Goal: Information Seeking & Learning: Learn about a topic

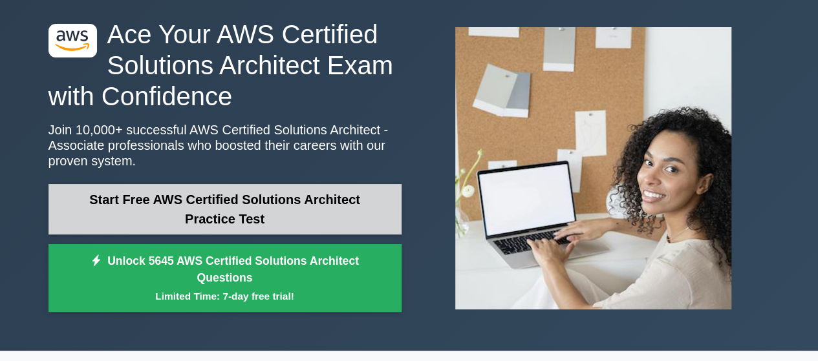
click at [189, 200] on link "Start Free AWS Certified Solutions Architect Practice Test" at bounding box center [224, 209] width 353 height 50
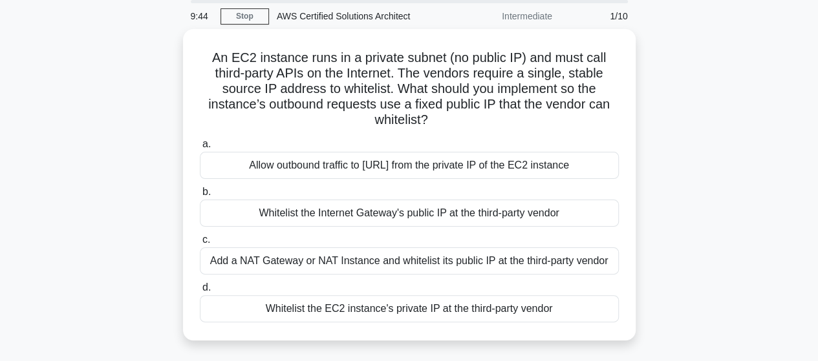
scroll to position [49, 0]
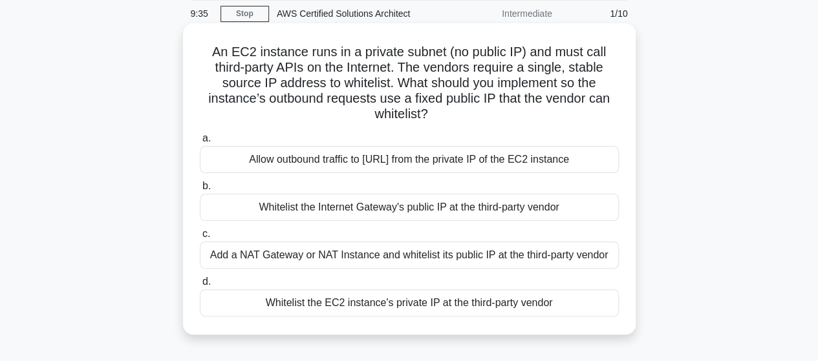
click at [292, 244] on div "Add a NAT Gateway or NAT Instance and whitelist its public IP at the third-part…" at bounding box center [409, 255] width 419 height 27
click at [200, 238] on input "c. Add a NAT Gateway or NAT Instance and whitelist its public IP at the third-p…" at bounding box center [200, 234] width 0 height 8
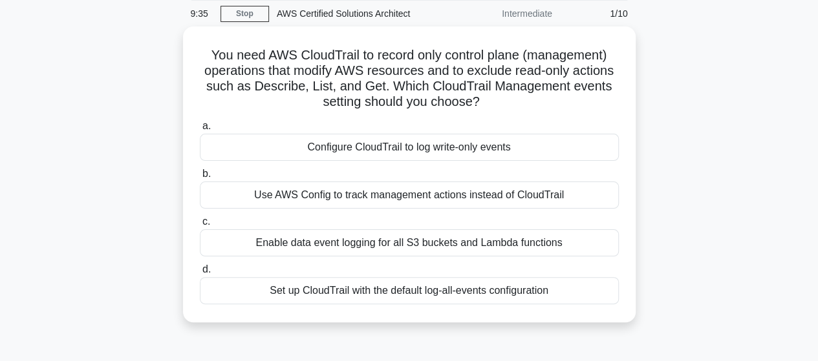
click at [291, 251] on label "c. Enable data event logging for all S3 buckets and Lambda functions" at bounding box center [409, 235] width 419 height 43
click at [200, 226] on input "c. Enable data event logging for all S3 buckets and Lambda functions" at bounding box center [200, 222] width 0 height 8
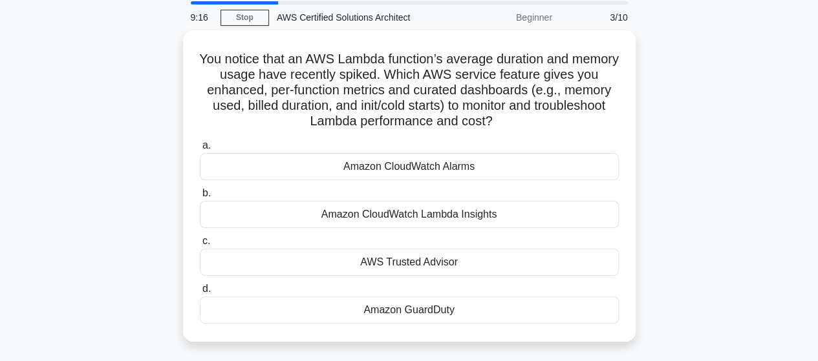
scroll to position [47, 0]
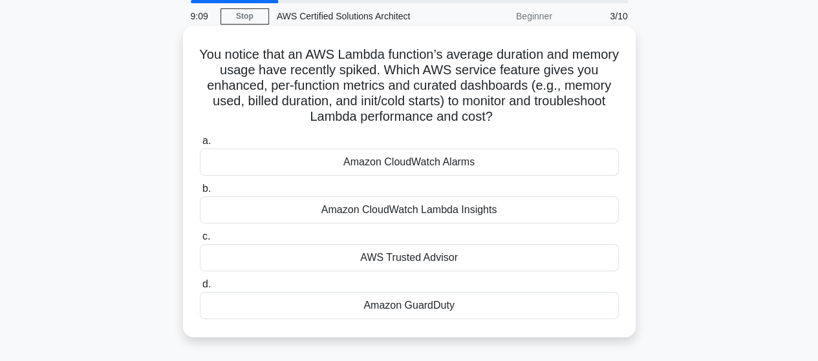
click at [293, 218] on div "Amazon CloudWatch Lambda Insights" at bounding box center [409, 209] width 419 height 27
click at [200, 193] on input "b. Amazon CloudWatch Lambda Insights" at bounding box center [200, 189] width 0 height 8
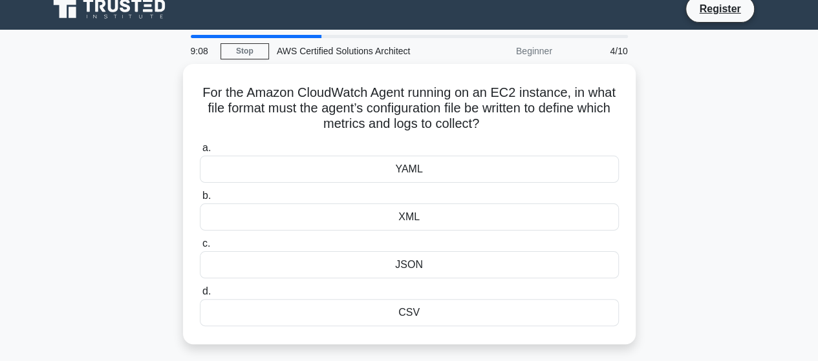
scroll to position [0, 0]
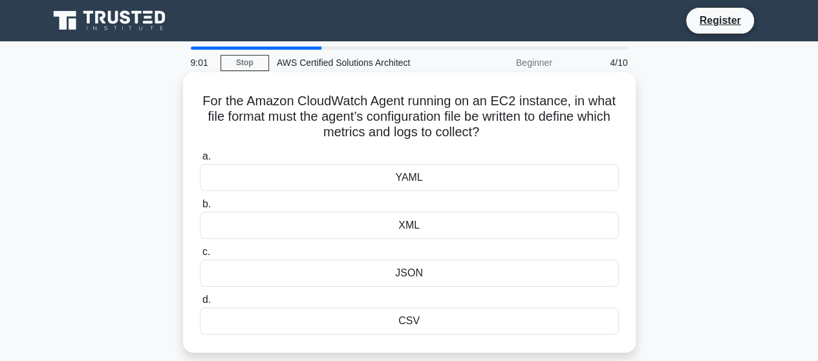
click at [419, 193] on div "a. YAML b. XML c." at bounding box center [409, 241] width 434 height 191
click at [410, 184] on div "YAML" at bounding box center [409, 177] width 419 height 27
click at [200, 161] on input "a. YAML" at bounding box center [200, 157] width 0 height 8
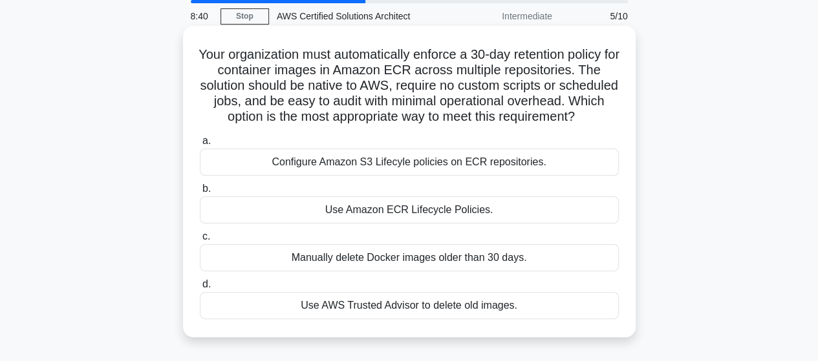
scroll to position [47, 0]
click at [380, 175] on div "Configure Amazon S3 Lifecyle policies on ECR repositories." at bounding box center [409, 161] width 419 height 27
click at [200, 145] on input "a. Configure Amazon S3 Lifecyle policies on ECR repositories." at bounding box center [200, 140] width 0 height 8
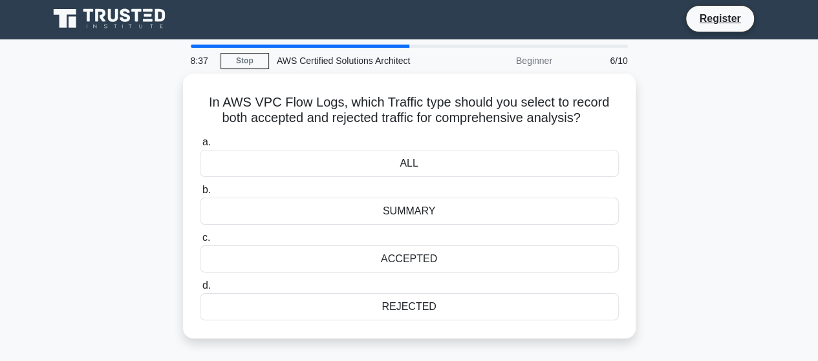
scroll to position [0, 0]
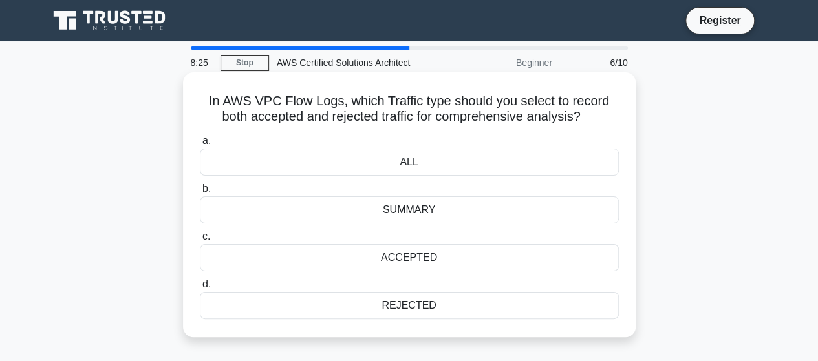
click at [339, 213] on div "SUMMARY" at bounding box center [409, 209] width 419 height 27
click at [200, 193] on input "b. SUMMARY" at bounding box center [200, 189] width 0 height 8
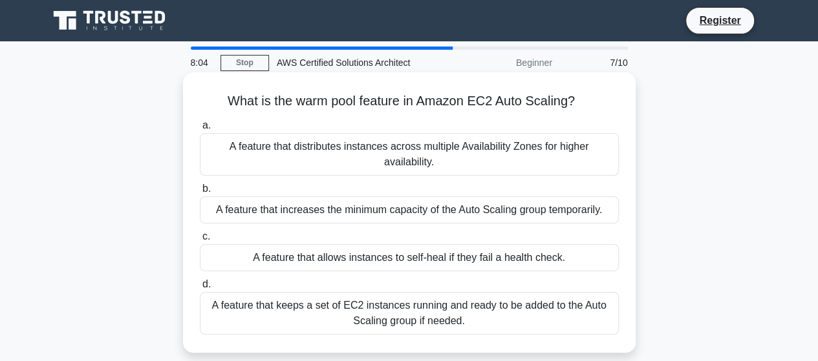
click at [251, 325] on div "A feature that keeps a set of EC2 instances running and ready to be added to th…" at bounding box center [409, 313] width 419 height 43
click at [200, 289] on input "d. A feature that keeps a set of EC2 instances running and ready to be added to…" at bounding box center [200, 284] width 0 height 8
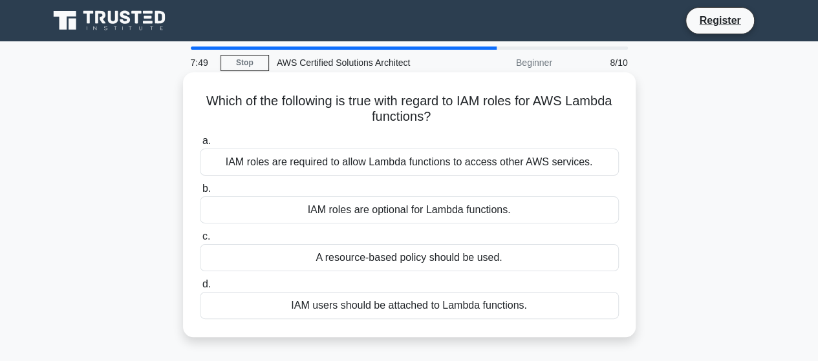
click at [389, 261] on div "A resource-based policy should be used." at bounding box center [409, 257] width 419 height 27
click at [200, 241] on input "c. A resource-based policy should be used." at bounding box center [200, 237] width 0 height 8
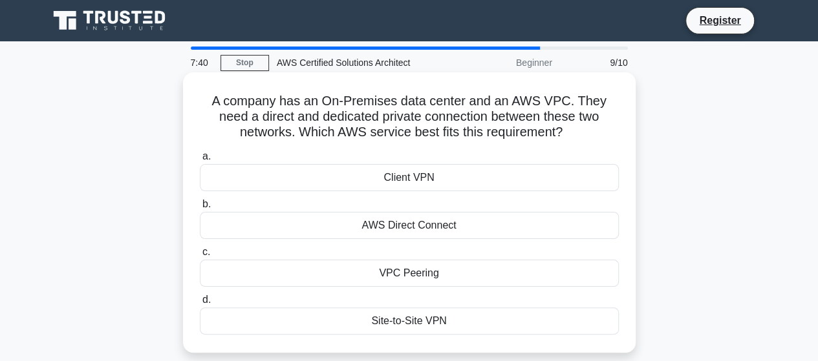
click at [309, 233] on div "AWS Direct Connect" at bounding box center [409, 225] width 419 height 27
click at [200, 209] on input "b. AWS Direct Connect" at bounding box center [200, 204] width 0 height 8
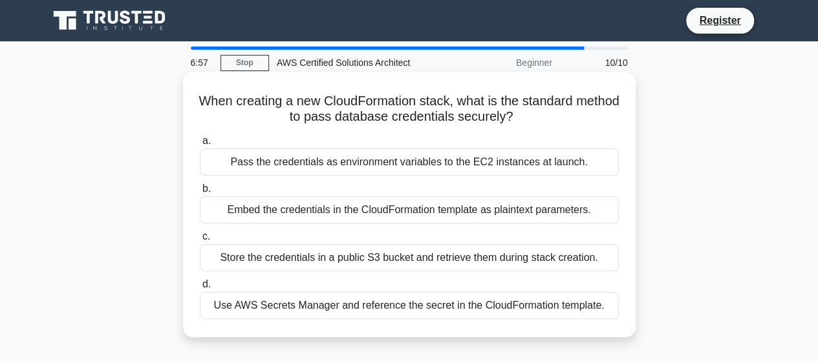
click at [313, 259] on div "Store the credentials in a public S3 bucket and retrieve them during stack crea…" at bounding box center [409, 257] width 419 height 27
click at [200, 241] on input "c. Store the credentials in a public S3 bucket and retrieve them during stack c…" at bounding box center [200, 237] width 0 height 8
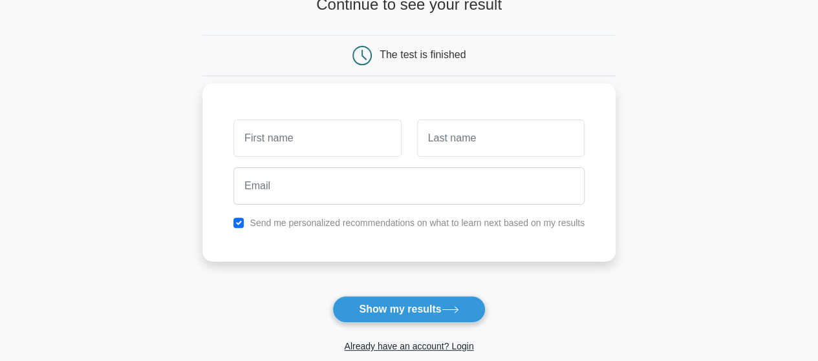
scroll to position [98, 0]
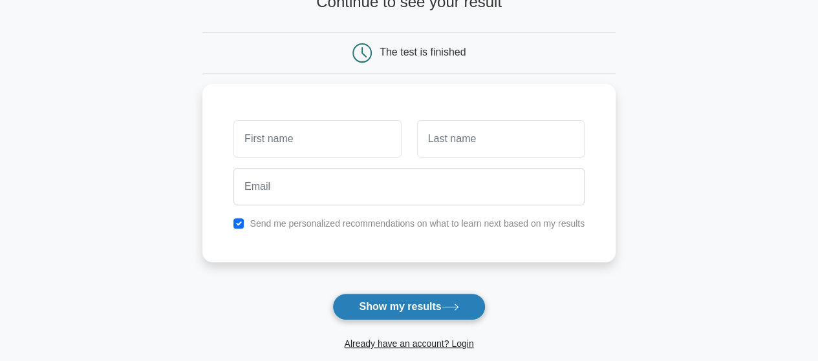
click at [418, 304] on button "Show my results" at bounding box center [408, 306] width 153 height 27
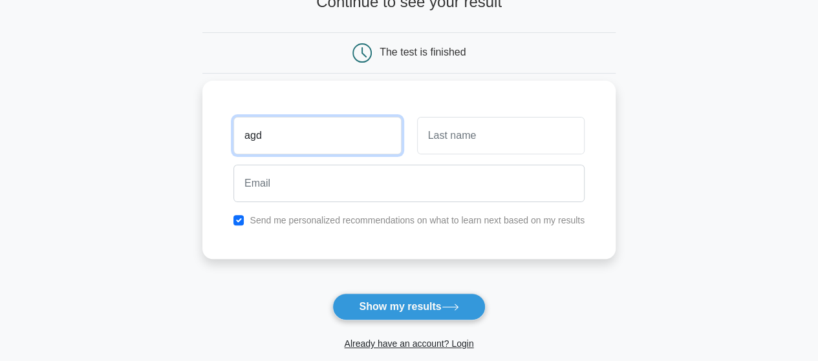
type input "agd"
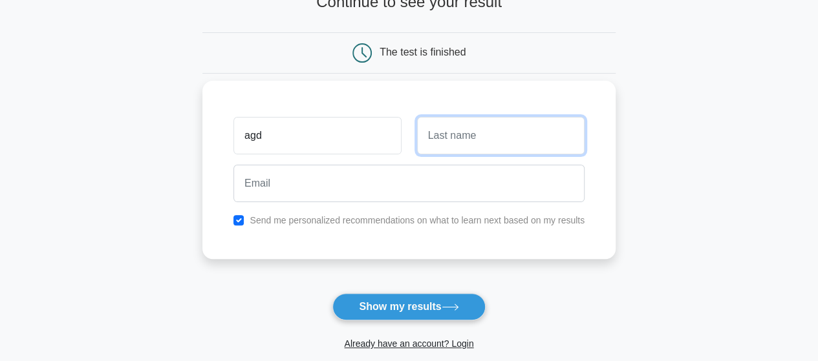
click at [458, 140] on input "text" at bounding box center [500, 135] width 167 height 37
type input "SURA"
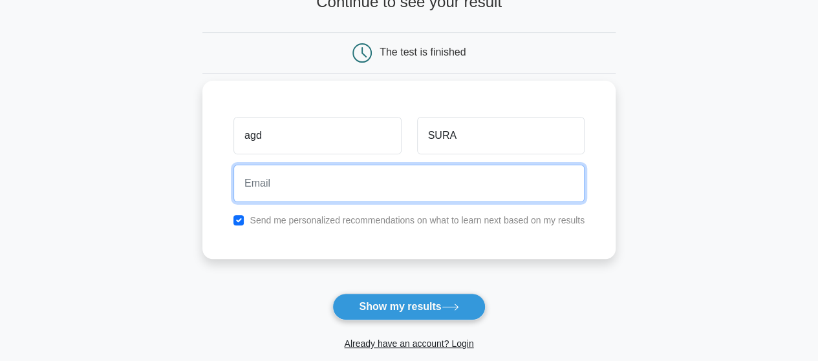
click at [312, 178] on input "email" at bounding box center [408, 183] width 351 height 37
paste input "fiwig55590@auslank.com"
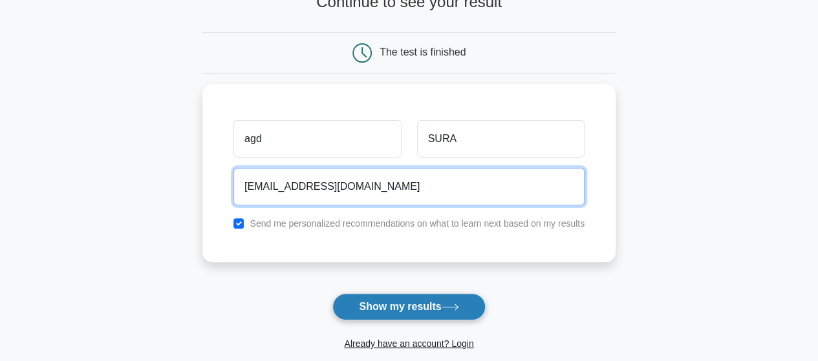
type input "fiwig55590@auslank.com"
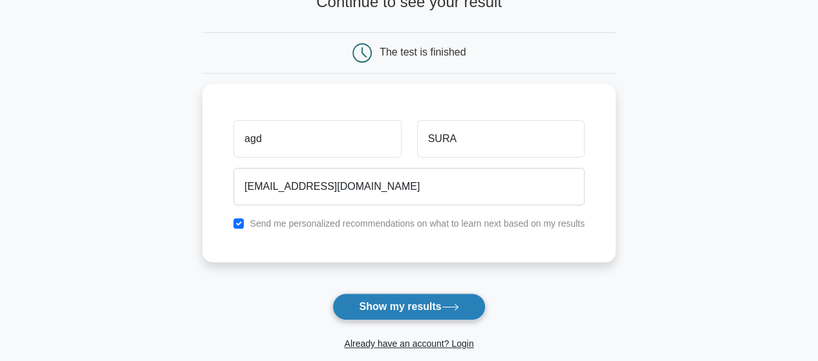
click at [384, 304] on button "Show my results" at bounding box center [408, 306] width 153 height 27
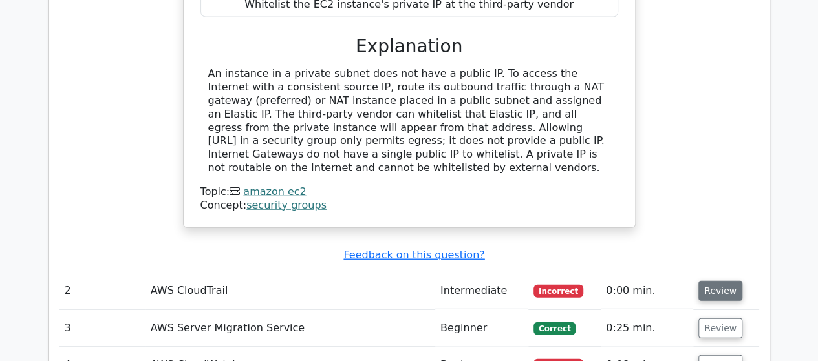
scroll to position [1514, 0]
click at [718, 282] on button "Review" at bounding box center [720, 292] width 44 height 20
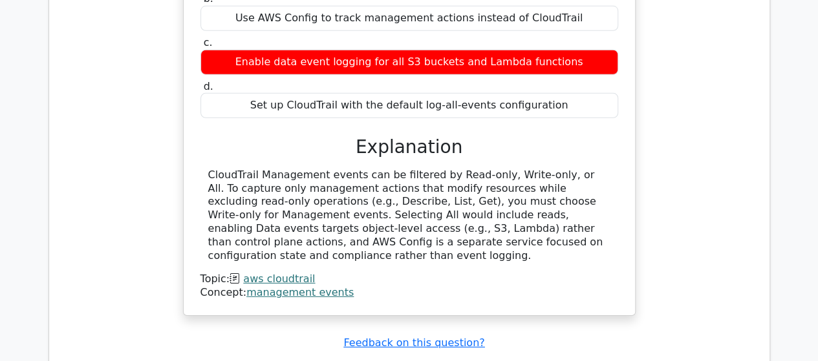
scroll to position [1969, 0]
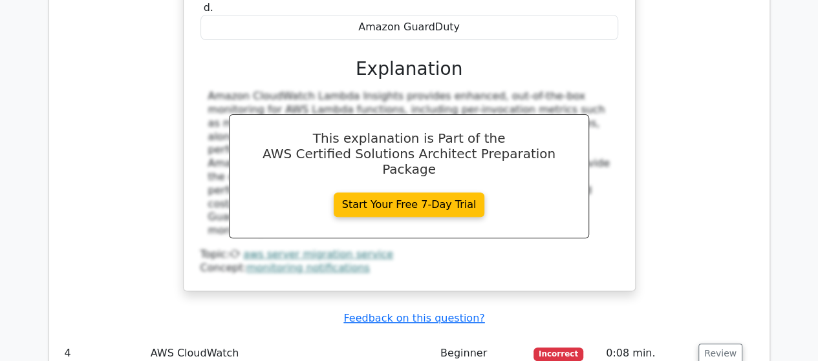
scroll to position [2615, 0]
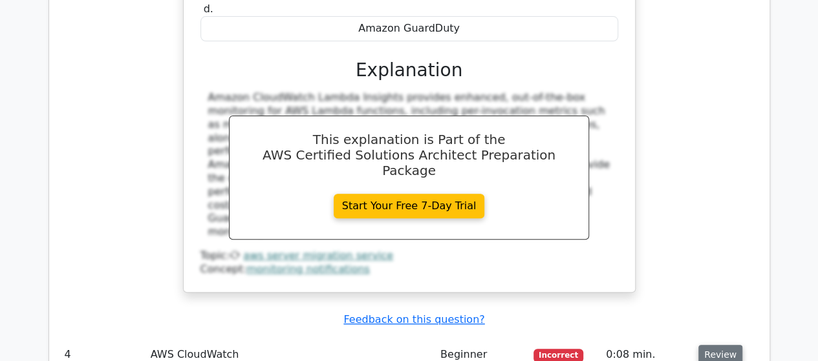
click at [731, 345] on button "Review" at bounding box center [720, 355] width 44 height 20
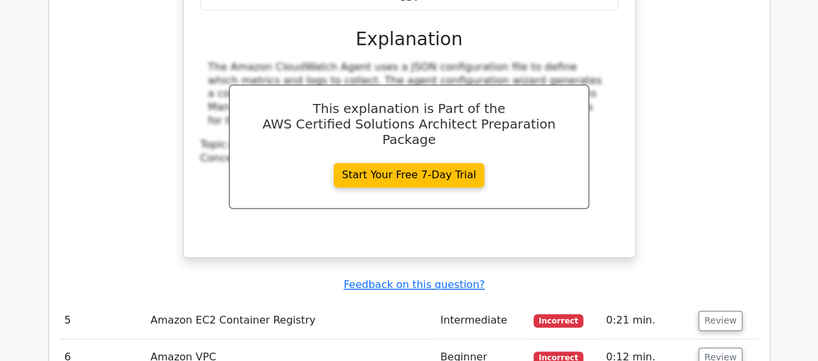
scroll to position [3266, 0]
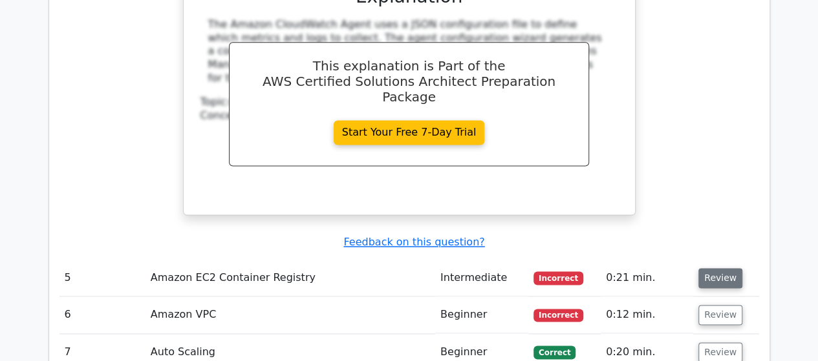
click at [709, 268] on button "Review" at bounding box center [720, 278] width 44 height 20
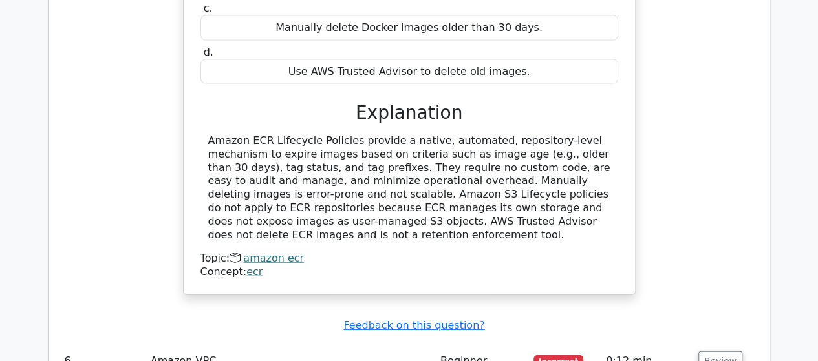
scroll to position [3786, 0]
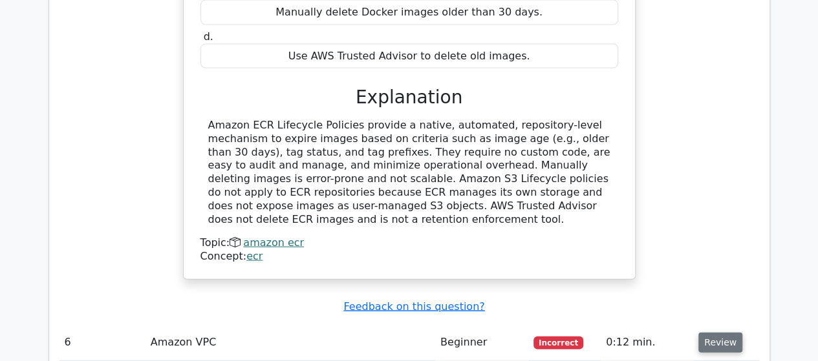
drag, startPoint x: 697, startPoint y: 211, endPoint x: 703, endPoint y: 214, distance: 7.0
click at [703, 333] on button "Review" at bounding box center [720, 343] width 44 height 20
click at [699, 333] on button "Review" at bounding box center [720, 343] width 44 height 20
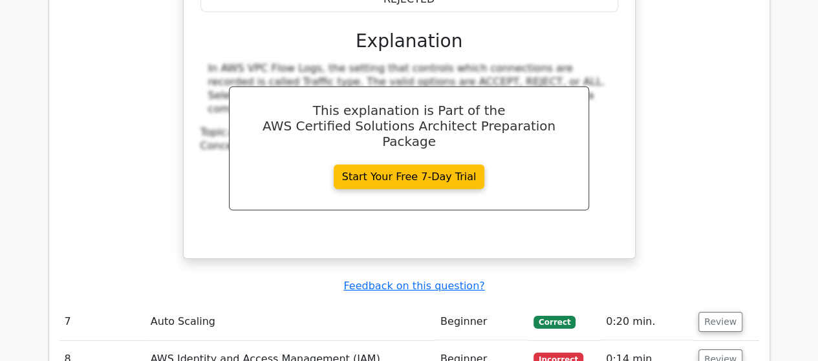
scroll to position [4398, 0]
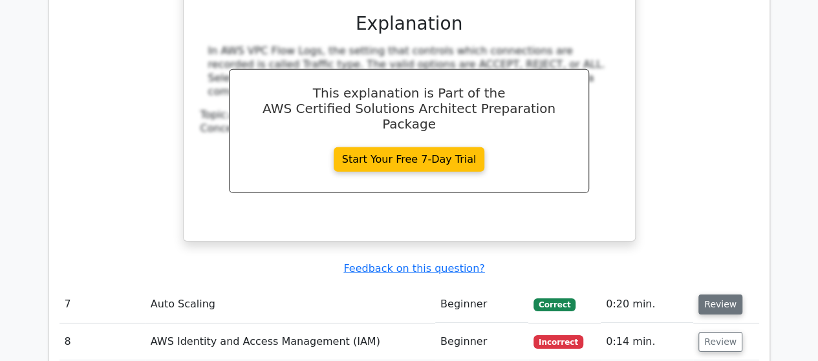
click at [716, 295] on button "Review" at bounding box center [720, 305] width 44 height 20
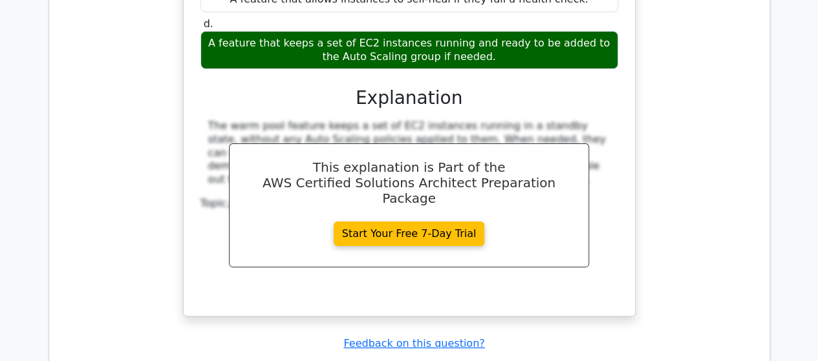
scroll to position [4907, 0]
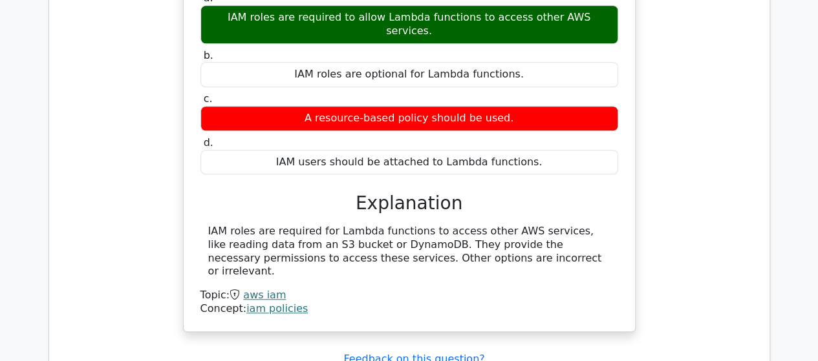
scroll to position [5357, 0]
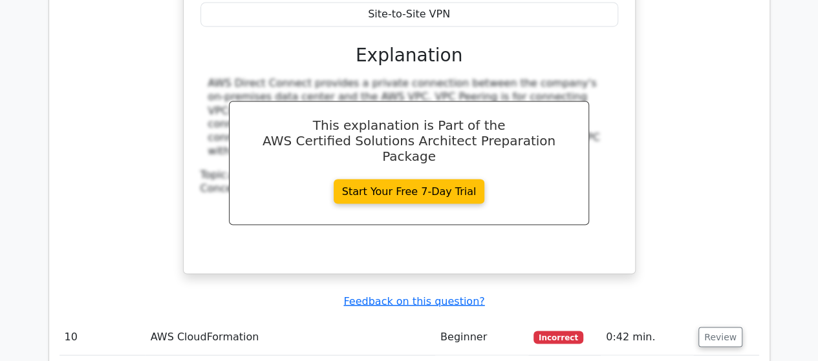
scroll to position [5987, 0]
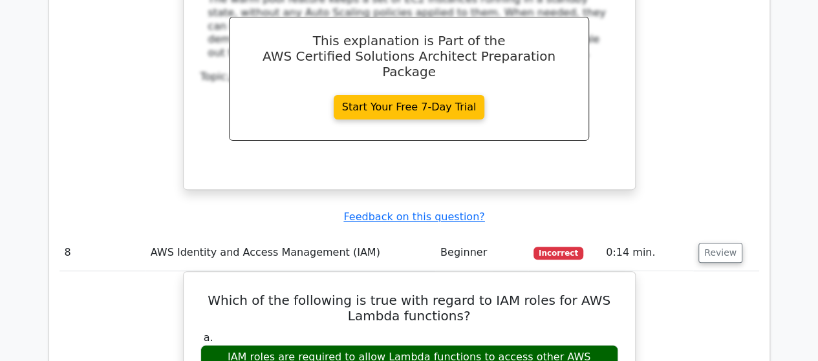
scroll to position [4905, 0]
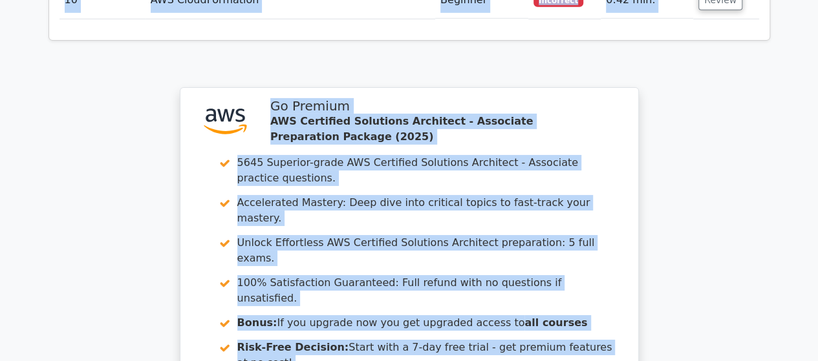
scroll to position [2309, 0]
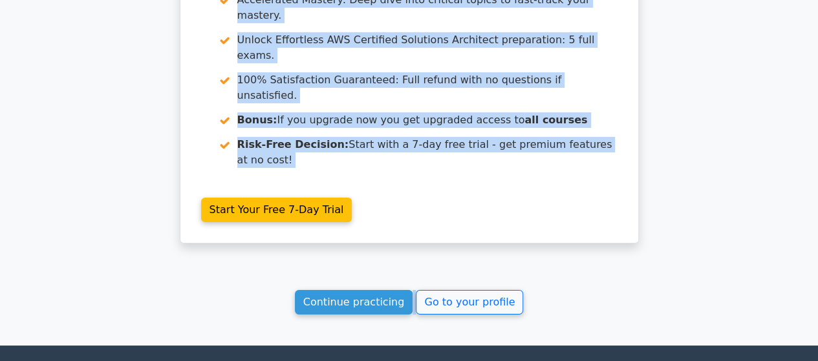
drag, startPoint x: 64, startPoint y: 195, endPoint x: 315, endPoint y: 196, distance: 251.4
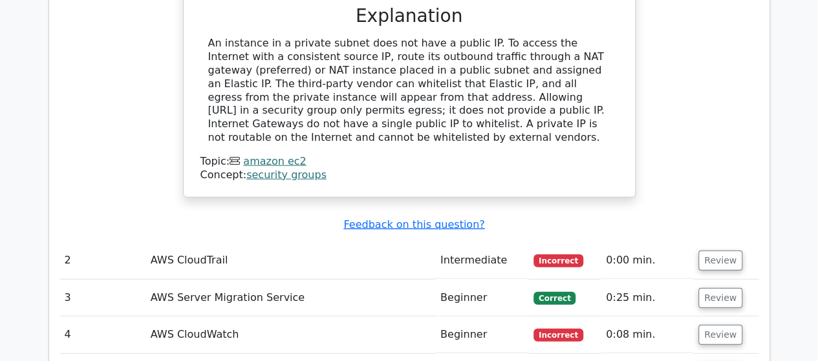
scroll to position [1542, 0]
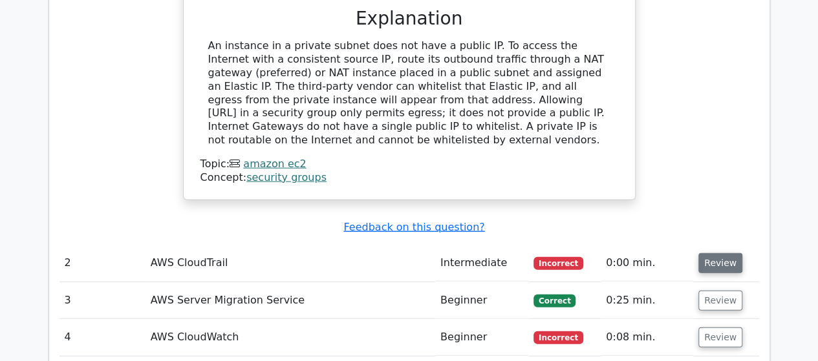
click at [733, 253] on button "Review" at bounding box center [720, 263] width 44 height 20
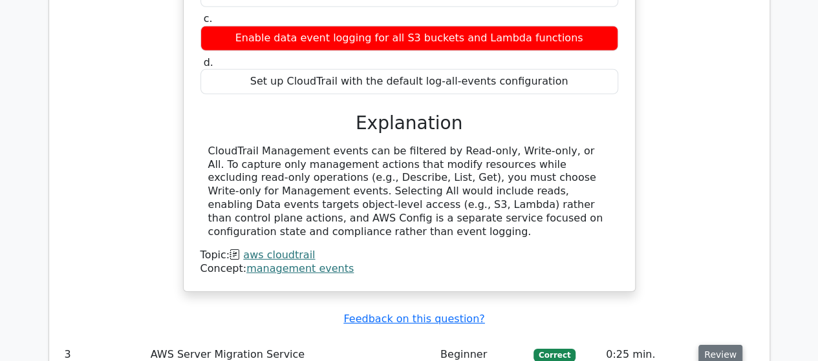
scroll to position [1976, 0]
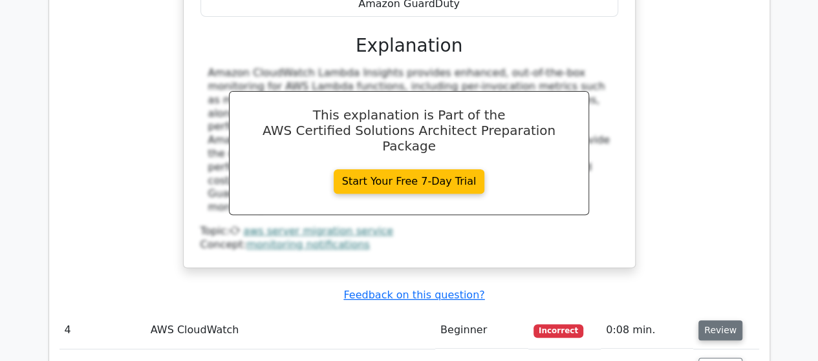
click at [705, 321] on button "Review" at bounding box center [720, 331] width 44 height 20
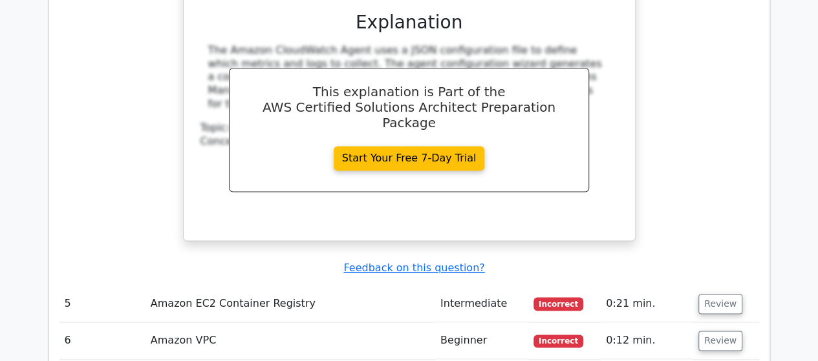
scroll to position [3244, 0]
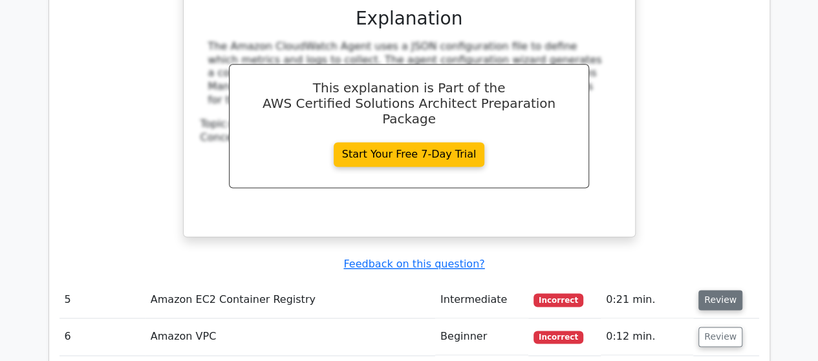
click at [710, 290] on button "Review" at bounding box center [720, 300] width 44 height 20
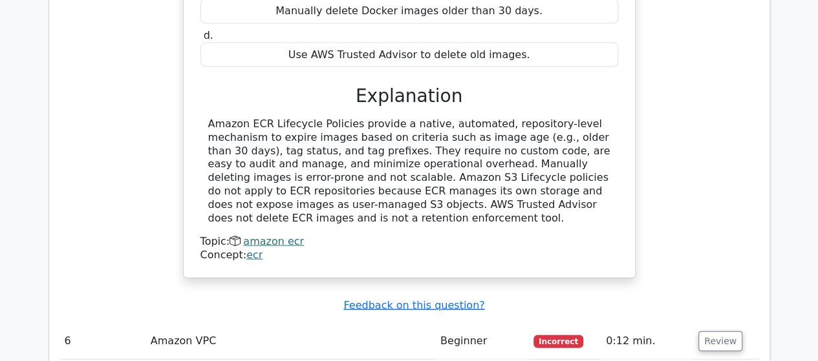
scroll to position [3792, 0]
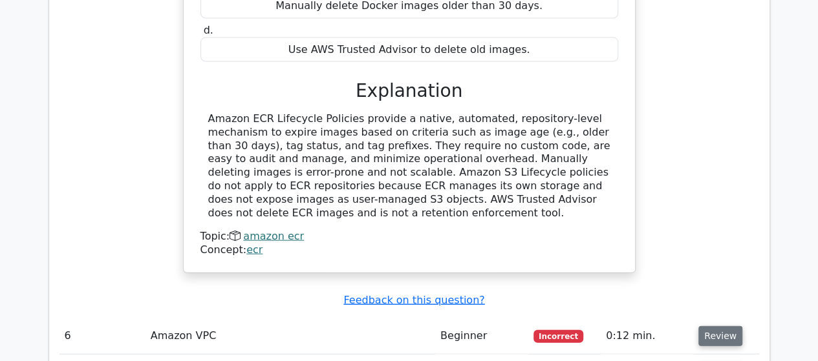
click at [713, 326] on button "Review" at bounding box center [720, 336] width 44 height 20
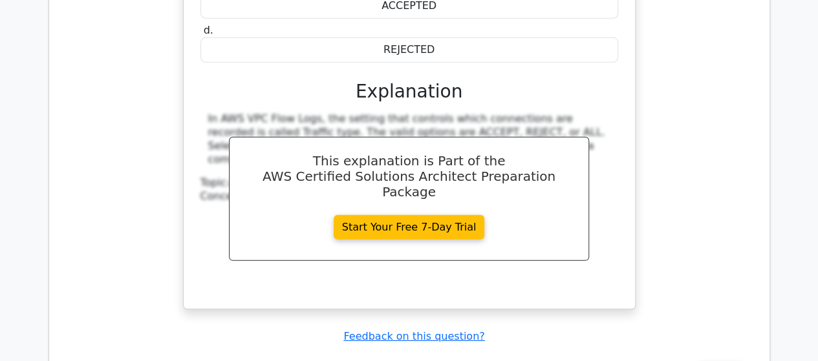
scroll to position [4329, 0]
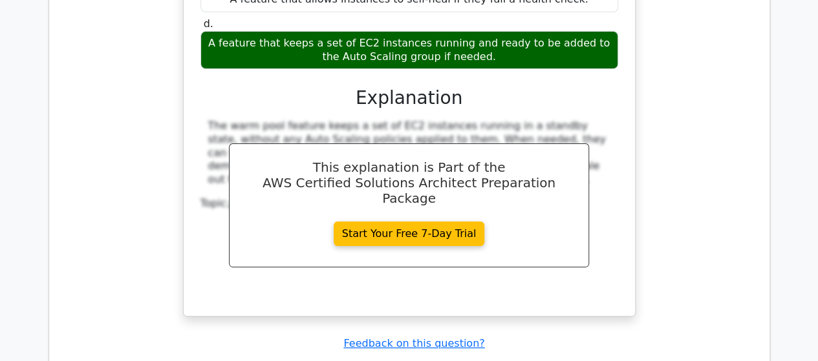
scroll to position [4911, 0]
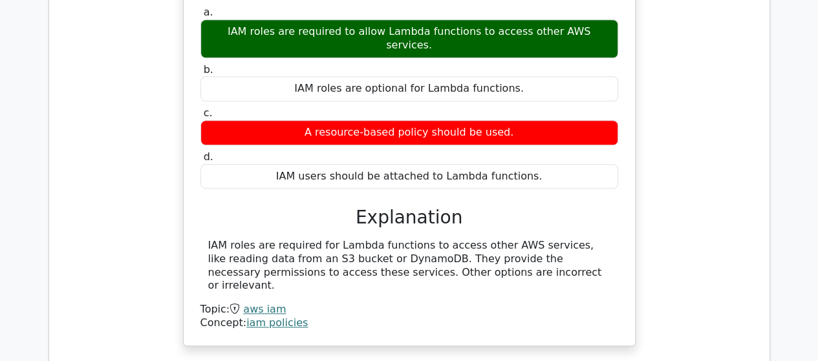
scroll to position [5375, 0]
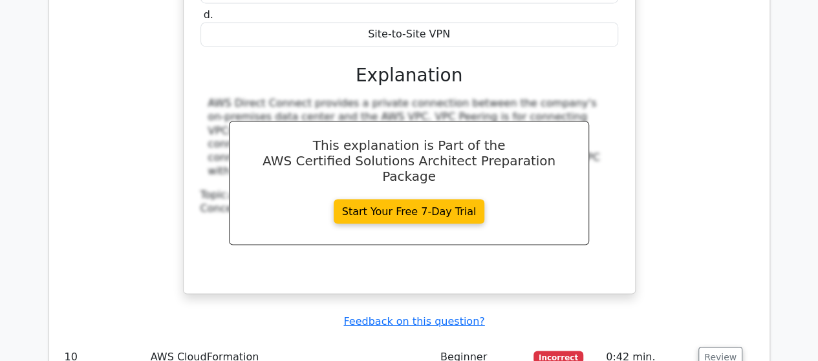
scroll to position [6003, 0]
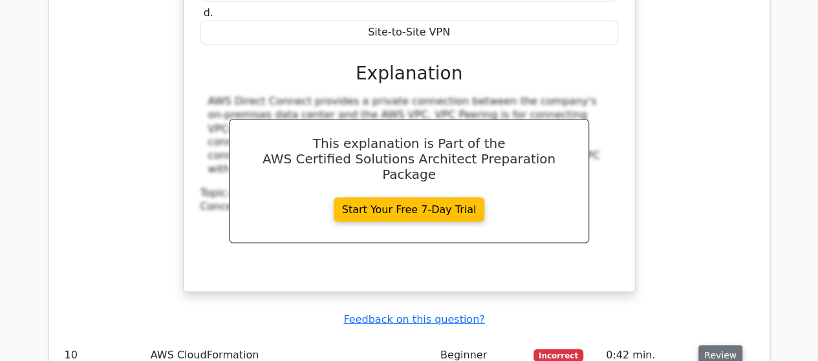
click at [712, 345] on button "Review" at bounding box center [720, 355] width 44 height 20
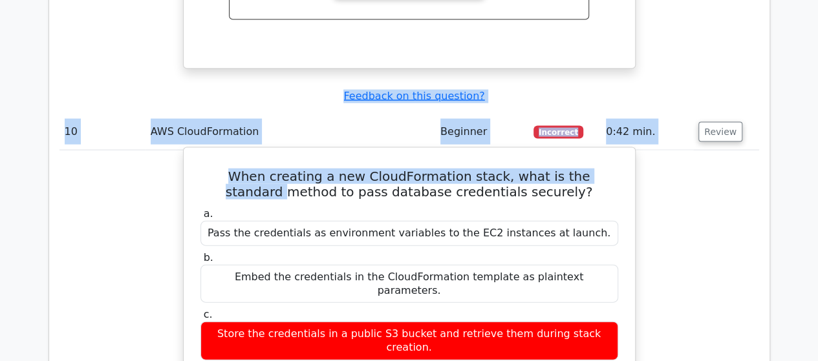
scroll to position [6162, 0]
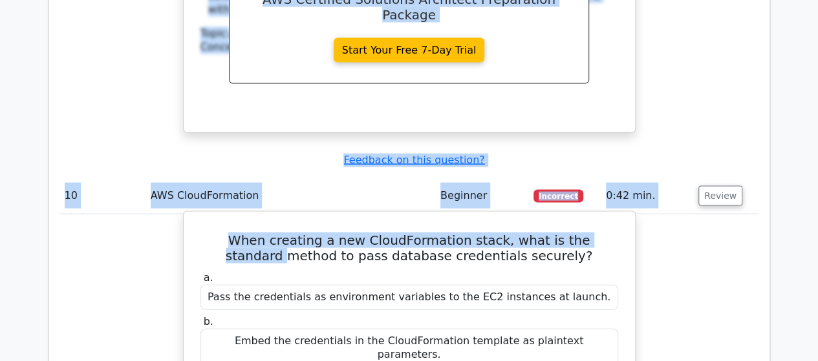
drag, startPoint x: 67, startPoint y: 233, endPoint x: 605, endPoint y: 224, distance: 538.4
copy table "Loremips # Dolor Sitametcon Adipis Elit Seddo Eiusmo 8 Tempor IN3 Utlaboreetdo …"
